Goal: Information Seeking & Learning: Learn about a topic

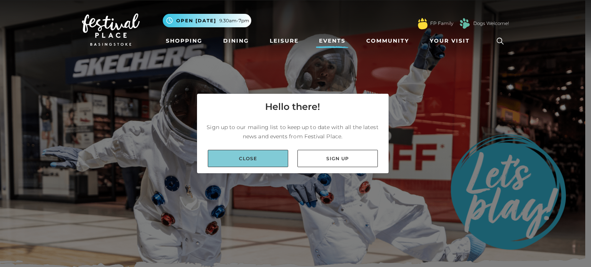
click at [260, 164] on link "Close" at bounding box center [248, 158] width 80 height 17
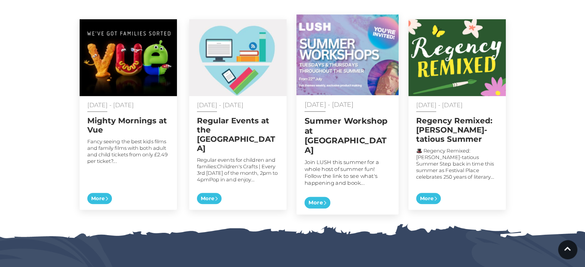
scroll to position [415, 0]
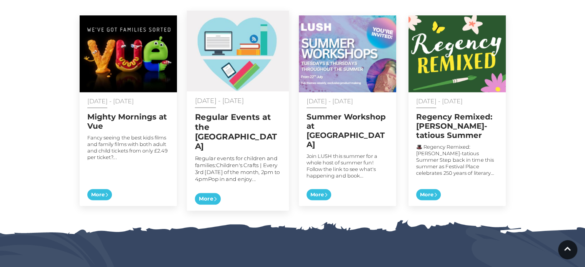
click at [223, 166] on div "[DATE] - [DATE] Regular Events at the [GEOGRAPHIC_DATA] Regular events for chil…" at bounding box center [238, 152] width 102 height 120
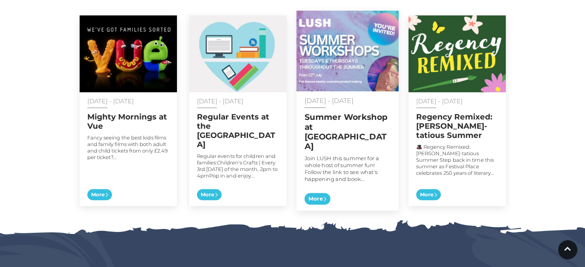
click at [313, 123] on div "[DATE] - [DATE] Summer Workshop at LUSH Join LUSH this summer for a whole host …" at bounding box center [347, 152] width 102 height 120
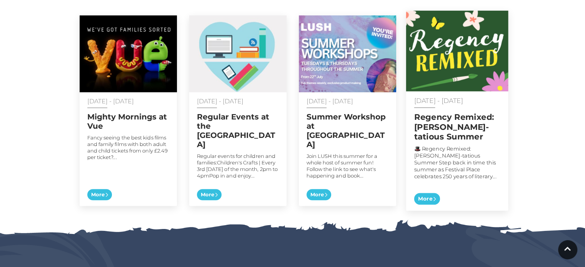
click at [459, 135] on div "[DATE] - [DATE] Regency Remixed: [PERSON_NAME]-tatious Summer 🎩 Regency Remixed…" at bounding box center [457, 152] width 102 height 120
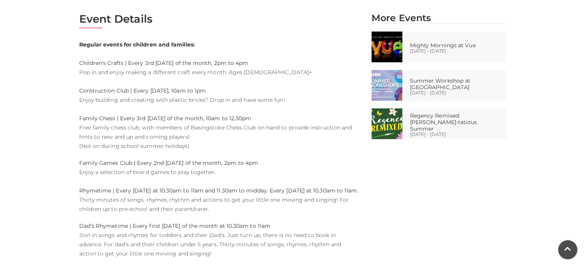
scroll to position [405, 0]
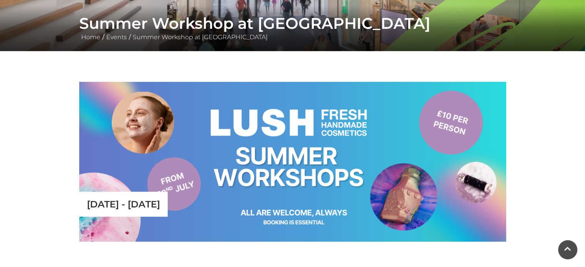
scroll to position [142, 0]
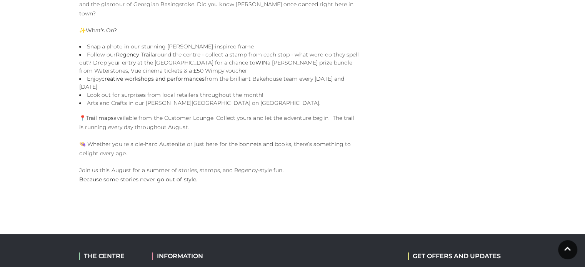
scroll to position [541, 0]
